Goal: Find specific page/section: Find specific page/section

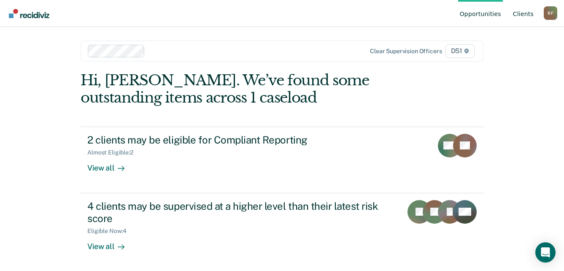
click at [526, 13] on link "Client s" at bounding box center [523, 13] width 24 height 27
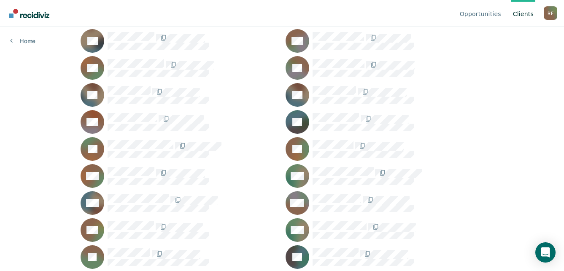
scroll to position [675, 0]
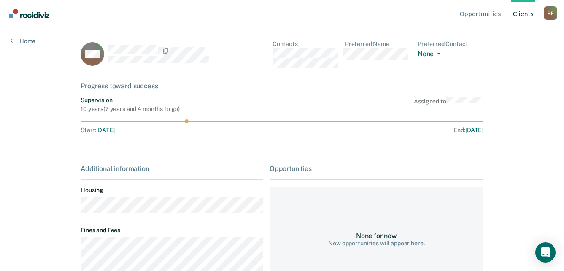
scroll to position [42, 0]
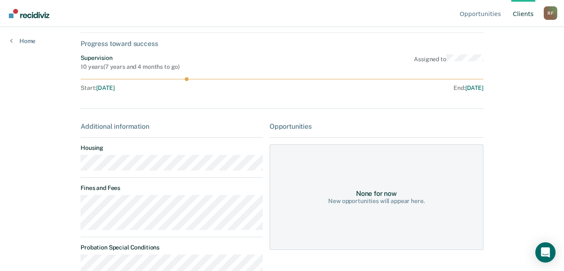
click at [75, 170] on main "MM Contacts Preferred Name Preferred Contact None Call Text Email None Progress…" at bounding box center [281, 96] width 423 height 223
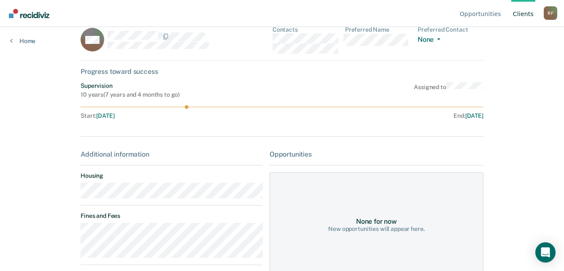
scroll to position [0, 0]
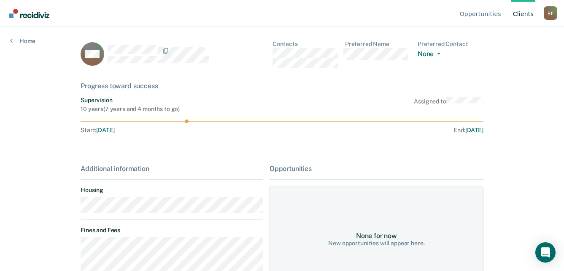
click at [269, 54] on div "MM Contacts Preferred Name Preferred Contact None Call Text Email None" at bounding box center [282, 57] width 403 height 35
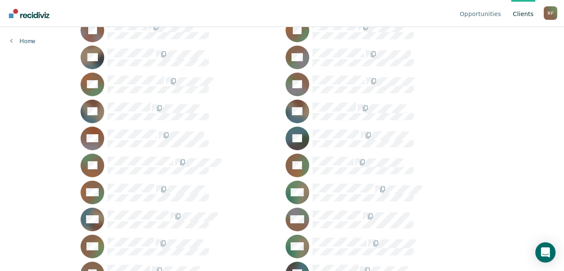
scroll to position [632, 0]
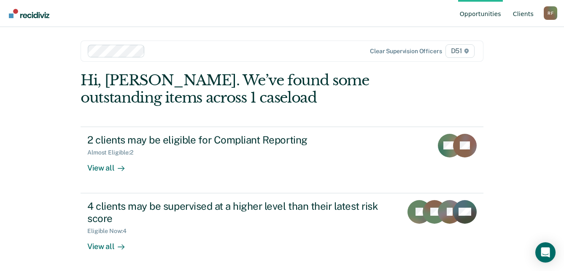
click at [527, 13] on link "Client s" at bounding box center [523, 13] width 24 height 27
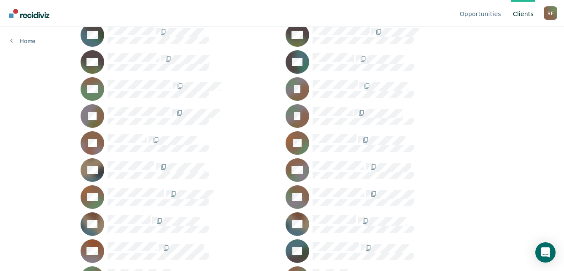
scroll to position [548, 0]
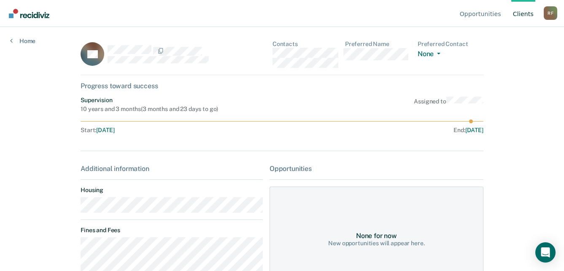
click at [271, 55] on div "QL Contacts Preferred Name Preferred Contact None Call Text Email None" at bounding box center [282, 57] width 403 height 35
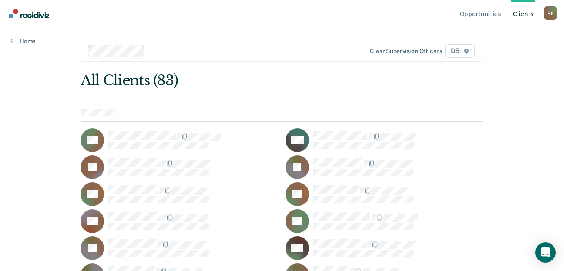
click at [549, 15] on div "R F" at bounding box center [549, 12] width 13 height 13
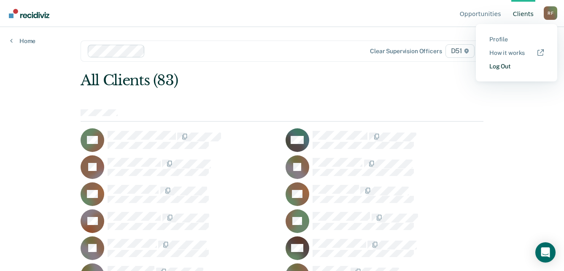
click at [504, 67] on link "Log Out" at bounding box center [516, 66] width 54 height 7
